Goal: Contribute content: Add original content to the website for others to see

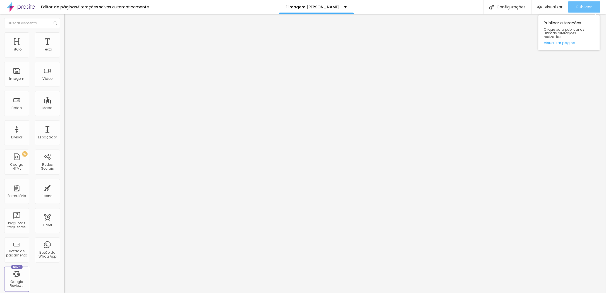
click at [587, 7] on span "Publicar" at bounding box center [584, 7] width 15 height 4
click at [582, 8] on span "Publicar" at bounding box center [584, 7] width 15 height 4
click at [586, 8] on span "Publicar" at bounding box center [584, 7] width 15 height 4
click at [591, 5] on span "Publicar" at bounding box center [584, 7] width 15 height 4
click at [592, 7] on span "Publicar" at bounding box center [584, 7] width 15 height 4
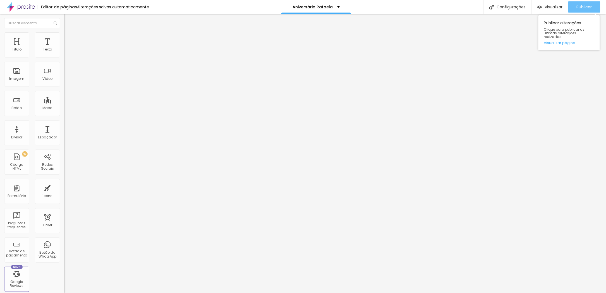
click at [586, 8] on span "Publicar" at bounding box center [584, 7] width 15 height 4
click at [584, 3] on div "Publicar" at bounding box center [584, 6] width 15 height 11
click at [591, 5] on span "Publicar" at bounding box center [584, 7] width 15 height 4
click at [580, 9] on span "Publicar" at bounding box center [584, 7] width 15 height 4
